Goal: Task Accomplishment & Management: Use online tool/utility

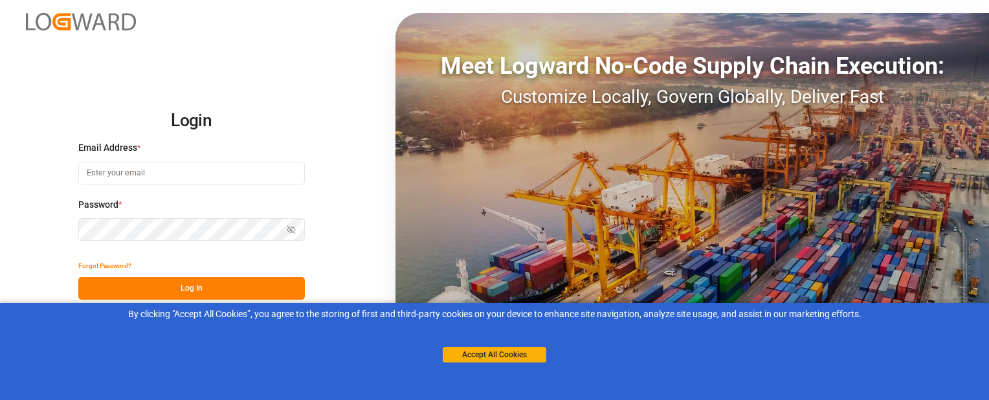
type input "[EMAIL_ADDRESS][DOMAIN_NAME]"
click at [141, 286] on button "Log In" at bounding box center [191, 288] width 227 height 23
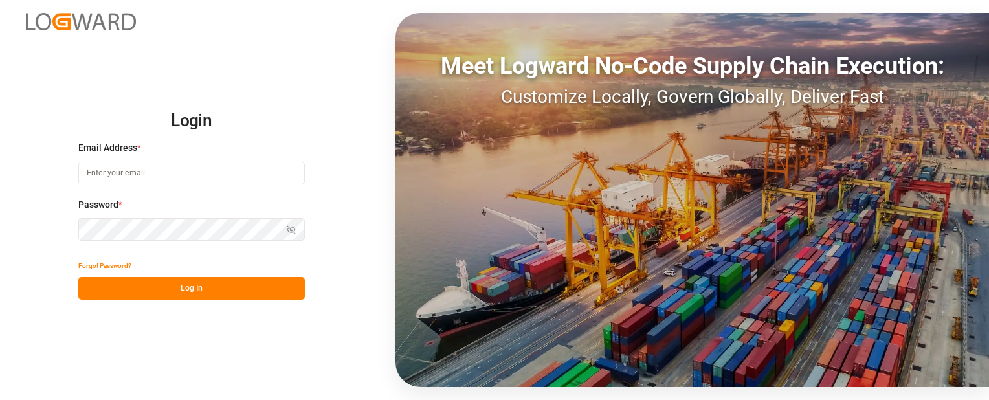
type input "[EMAIL_ADDRESS][DOMAIN_NAME]"
click at [146, 288] on button "Log In" at bounding box center [191, 288] width 227 height 23
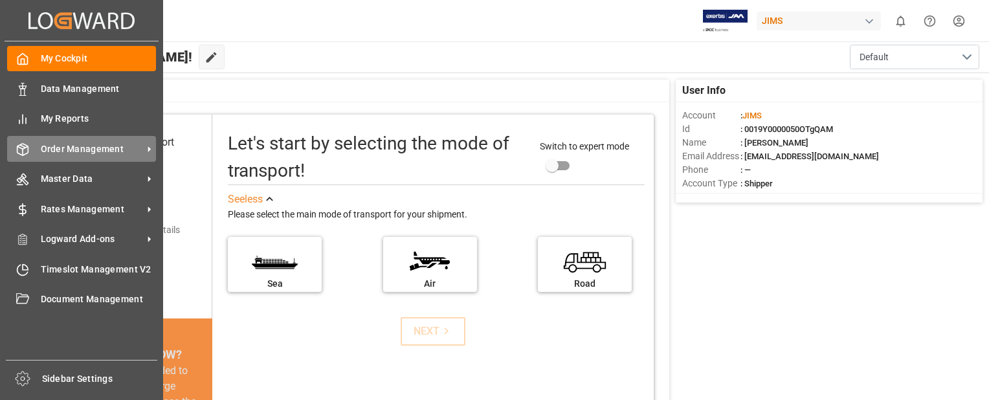
click at [23, 149] on line at bounding box center [23, 152] width 0 height 6
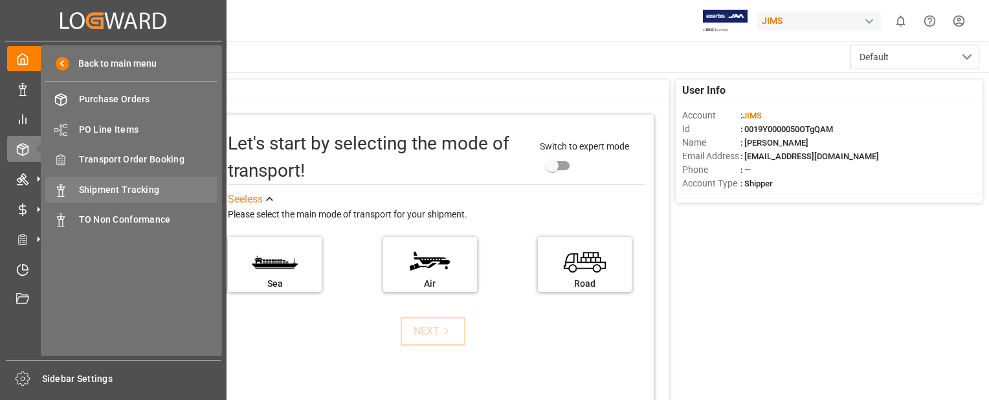
click at [102, 188] on span "Shipment Tracking" at bounding box center [148, 190] width 139 height 14
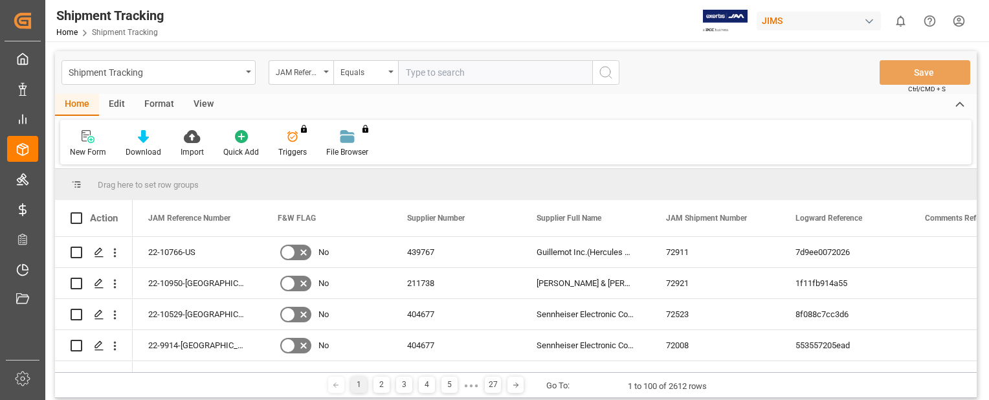
paste input "22-9575-CN"
type input "22-9575-CN"
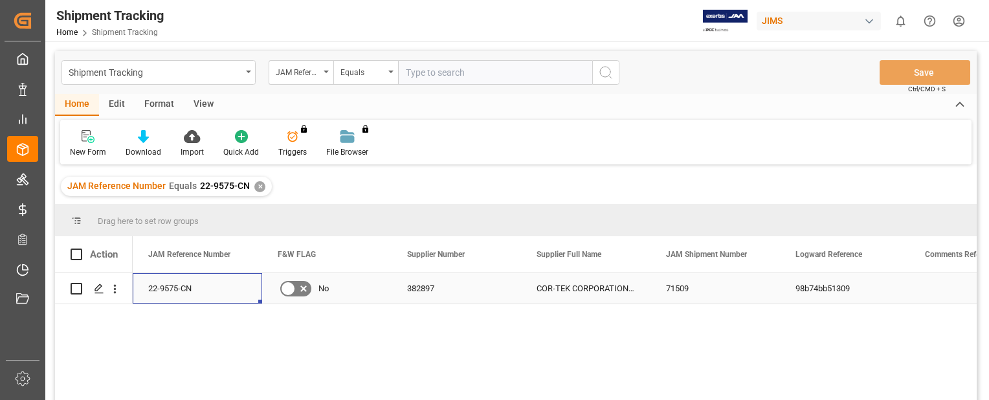
drag, startPoint x: 198, startPoint y: 291, endPoint x: 189, endPoint y: 291, distance: 9.1
click at [197, 291] on div "22-9575-CN" at bounding box center [197, 288] width 129 height 30
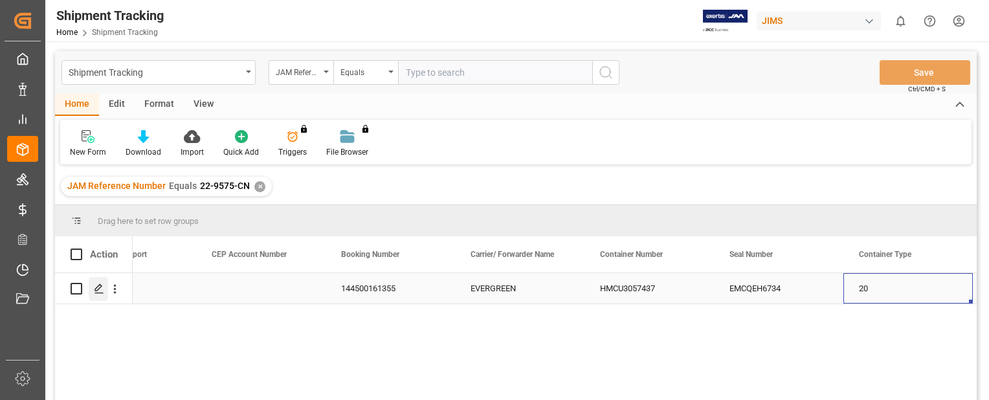
click at [99, 291] on icon "Press SPACE to select this row." at bounding box center [99, 288] width 10 height 10
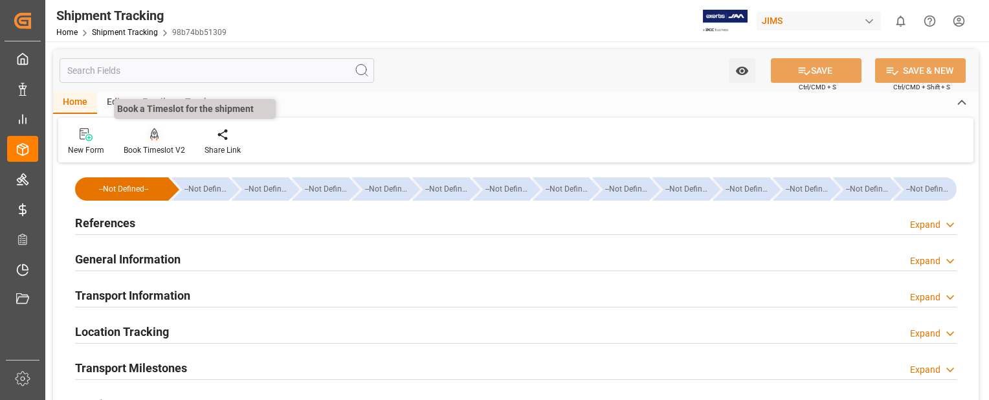
click at [151, 136] on icon at bounding box center [154, 134] width 9 height 13
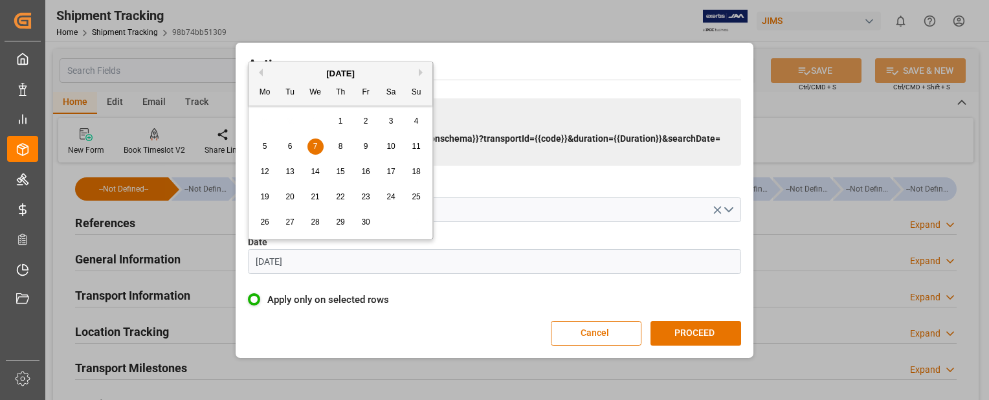
click at [344, 261] on input "07.06.2023" at bounding box center [494, 261] width 493 height 25
click at [421, 72] on button "Next Month" at bounding box center [423, 73] width 8 height 8
click at [423, 71] on button "Next Month" at bounding box center [423, 73] width 8 height 8
click at [425, 71] on button "Next Month" at bounding box center [423, 73] width 8 height 8
click at [316, 148] on span "10" at bounding box center [315, 146] width 8 height 9
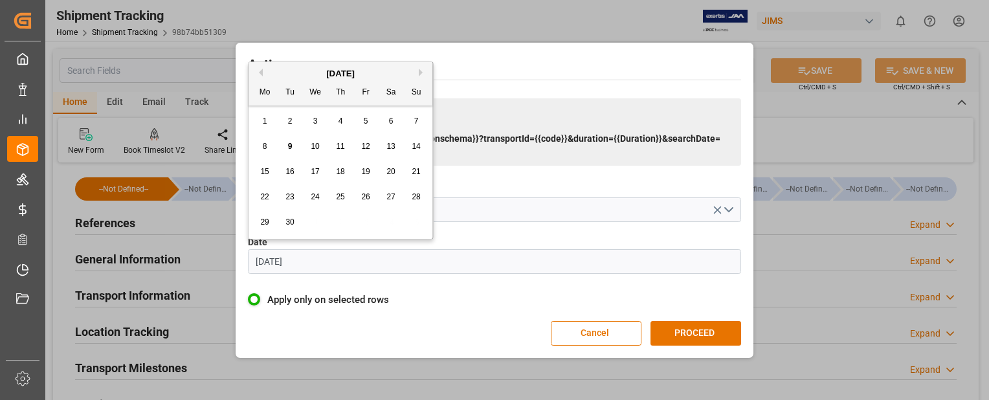
type input "[DATE]"
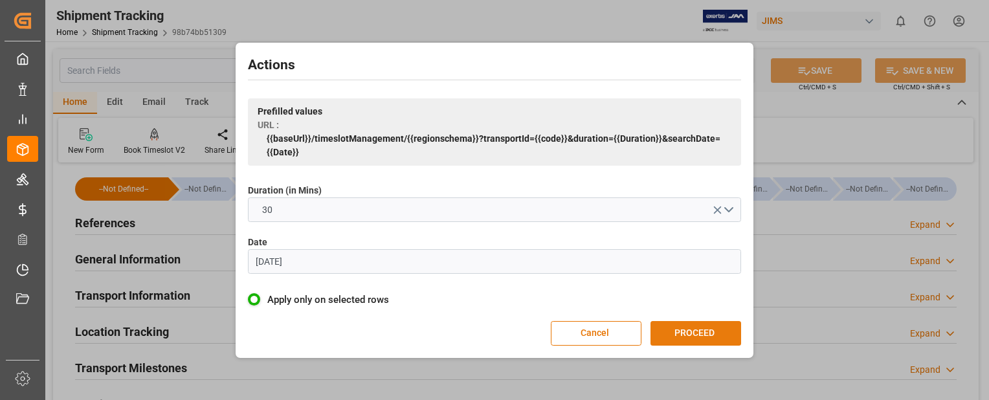
click at [731, 338] on button "PROCEED" at bounding box center [695, 333] width 91 height 25
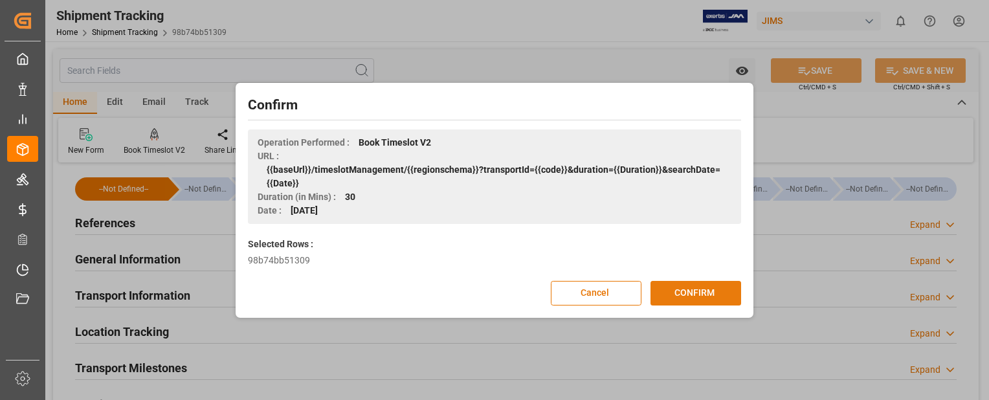
click at [676, 285] on button "CONFIRM" at bounding box center [695, 293] width 91 height 25
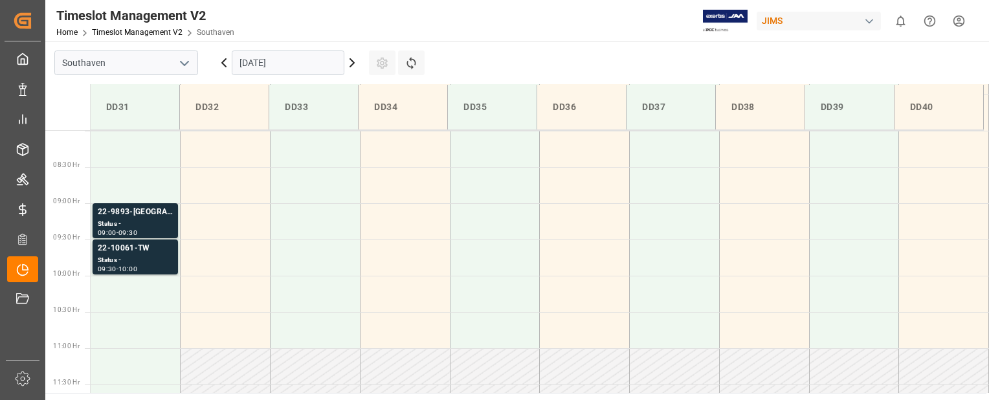
scroll to position [552, 0]
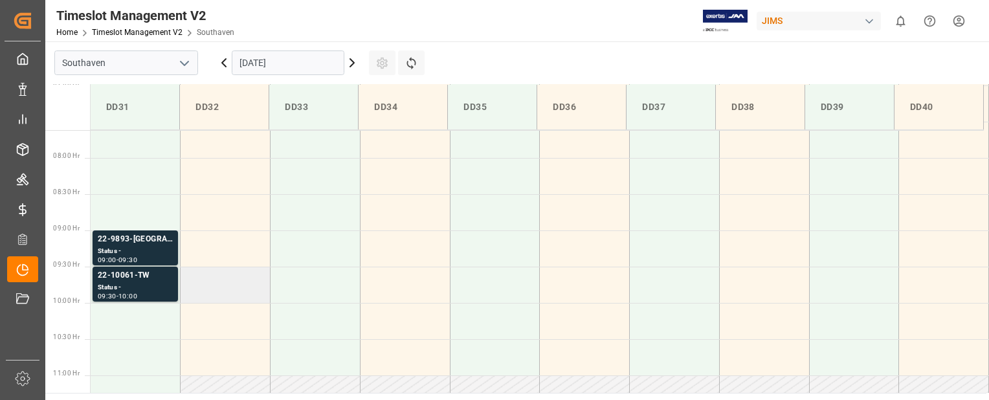
click at [234, 297] on td at bounding box center [226, 285] width 90 height 36
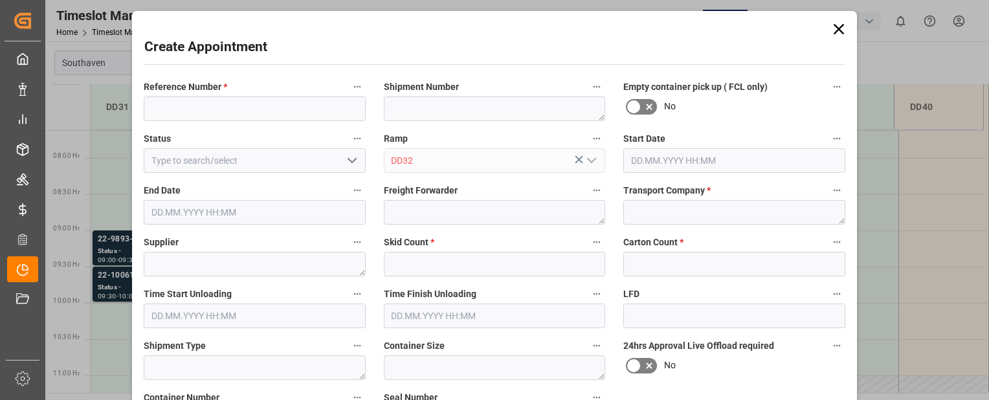
type input "[DATE] 09:30"
type input "[DATE] 10:00"
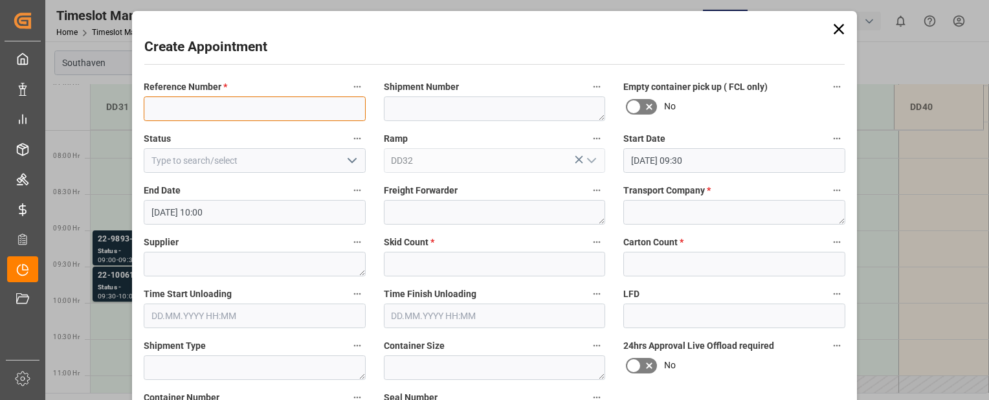
click at [264, 104] on input at bounding box center [255, 108] width 222 height 25
paste input "22-9575-CN"
type input "22-9575-CN"
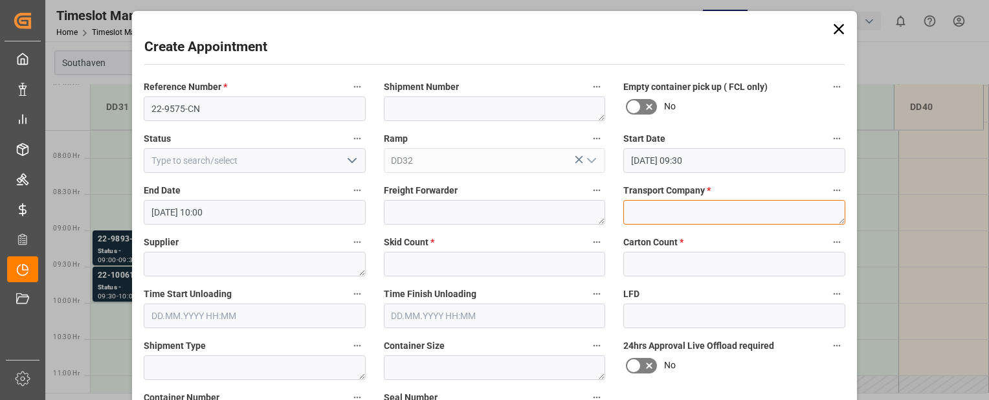
click at [674, 214] on textarea at bounding box center [734, 212] width 222 height 25
type textarea "Mainstream"
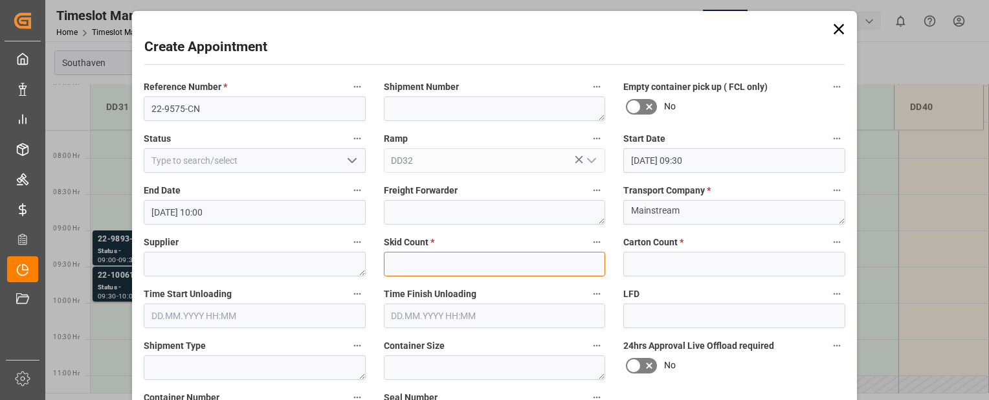
click at [443, 267] on input "text" at bounding box center [495, 264] width 222 height 25
type input "0"
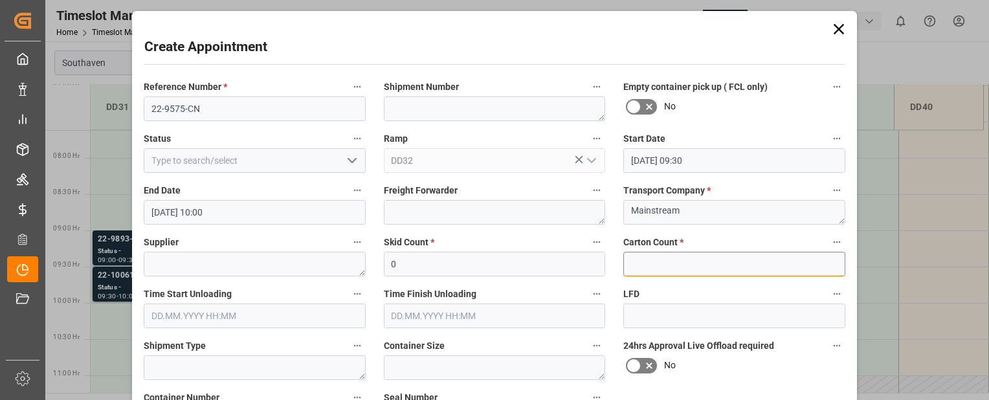
click at [691, 258] on input "text" at bounding box center [734, 264] width 222 height 25
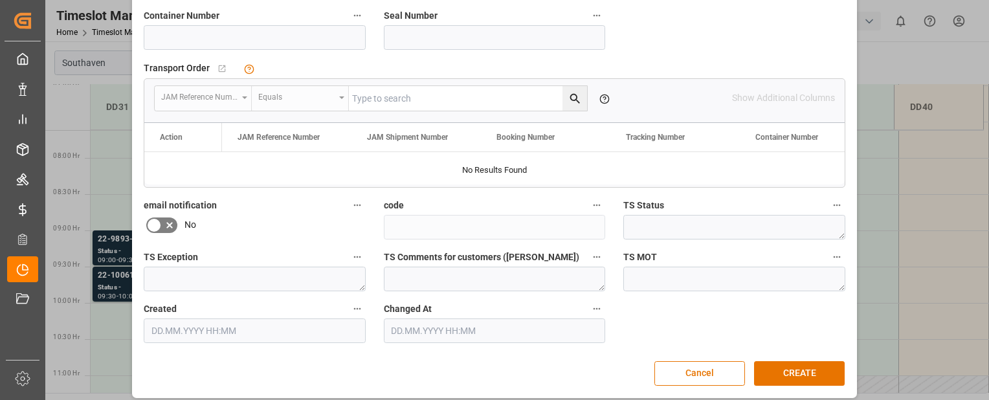
scroll to position [390, 0]
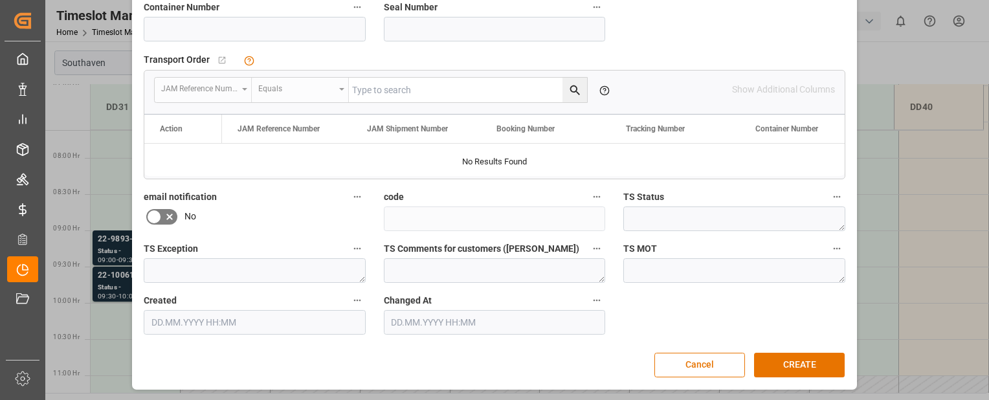
type input "0"
click at [185, 27] on input at bounding box center [255, 29] width 222 height 25
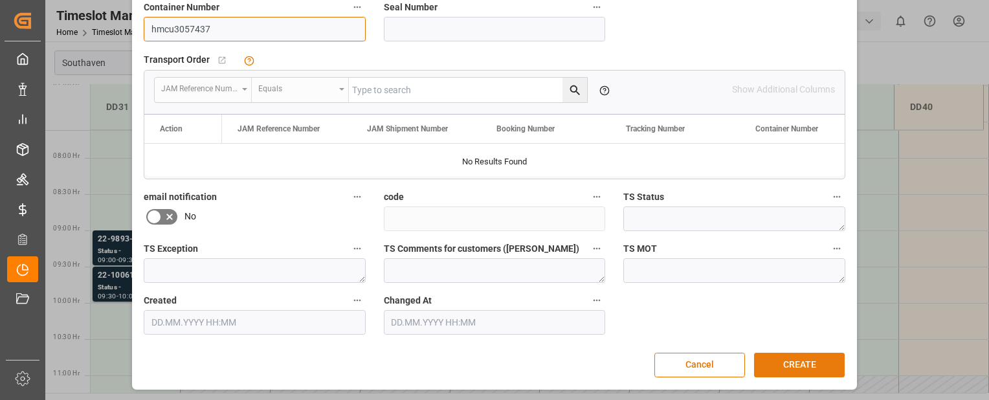
type input "hmcu3057437"
click at [828, 366] on button "CREATE" at bounding box center [799, 365] width 91 height 25
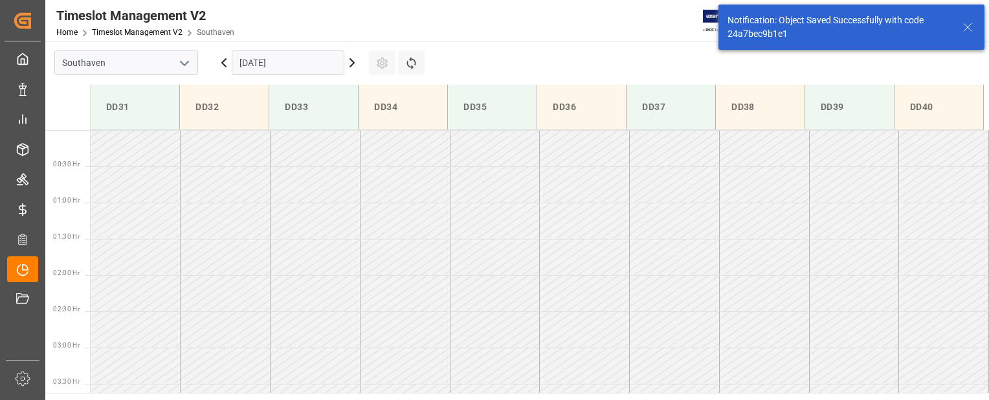
scroll to position [571, 0]
